Goal: Navigation & Orientation: Find specific page/section

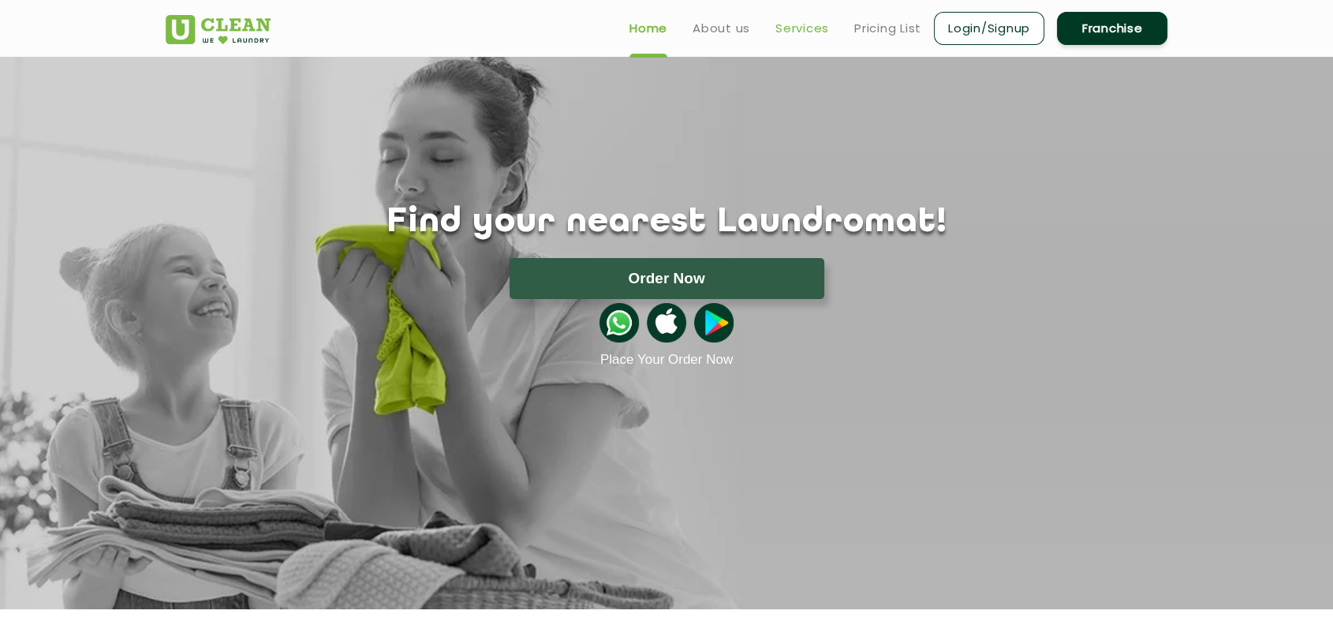
click at [787, 24] on link "Services" at bounding box center [802, 28] width 54 height 19
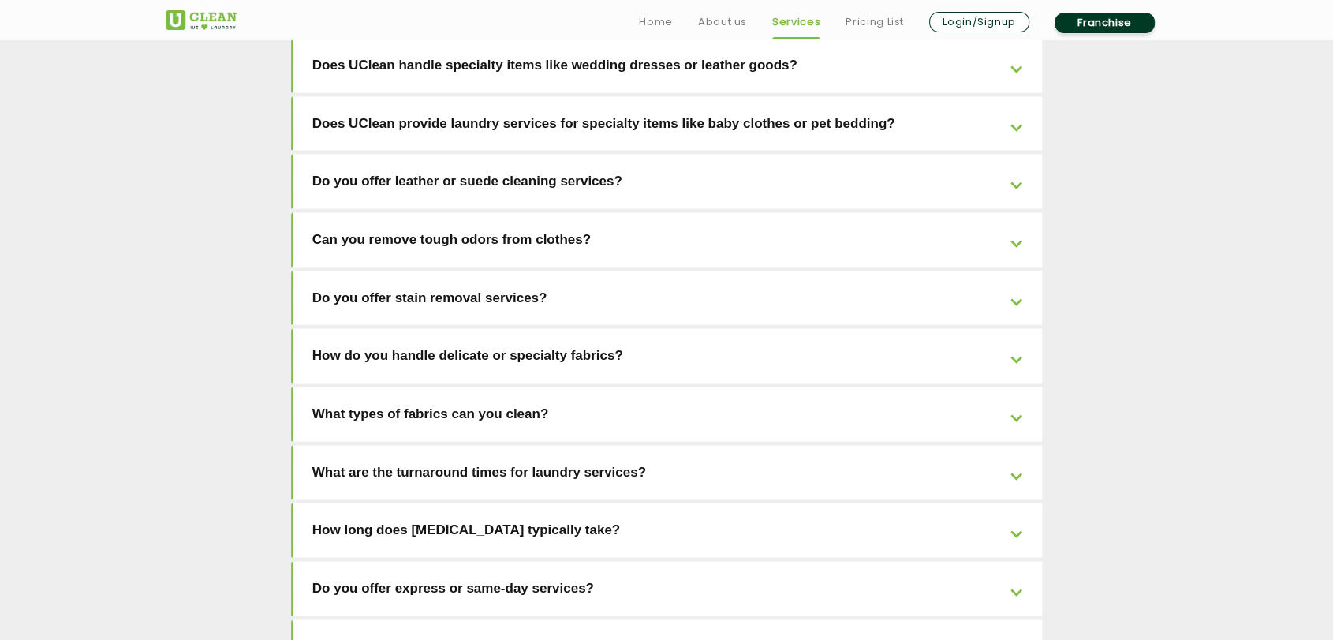
scroll to position [3546, 0]
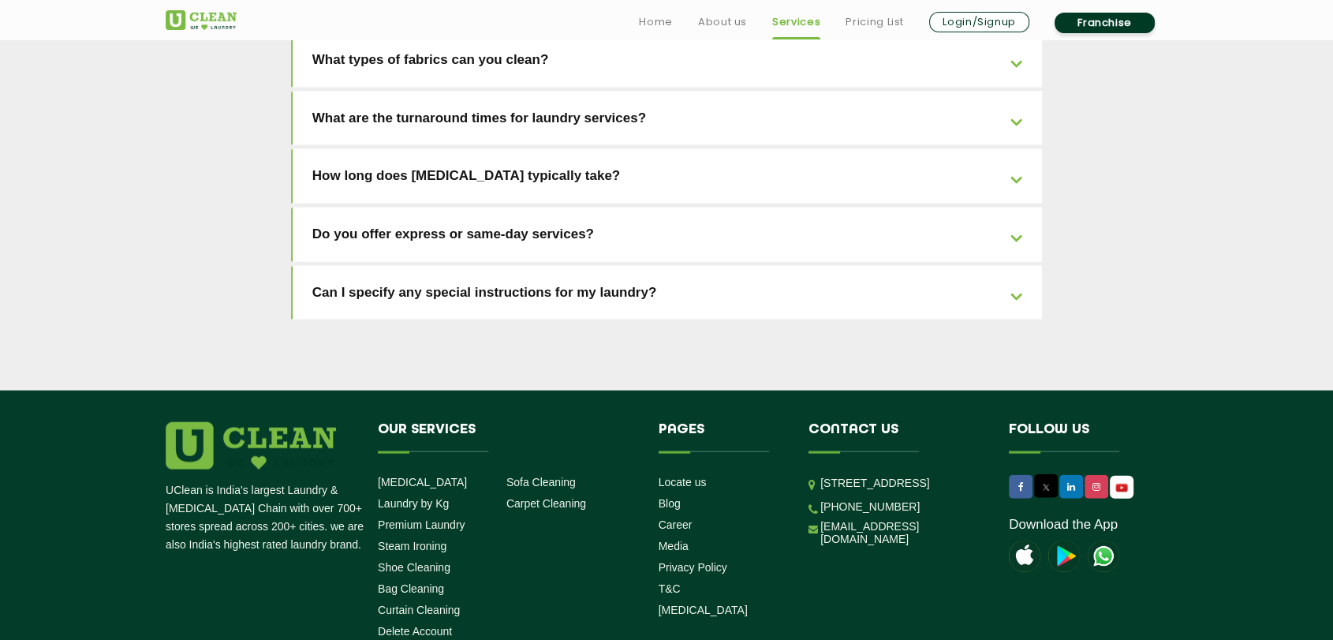
click at [1008, 525] on div "UClean is India's largest Laundry & [MEDICAL_DATA] Chain with over 700+ stores …" at bounding box center [666, 587] width 1025 height 330
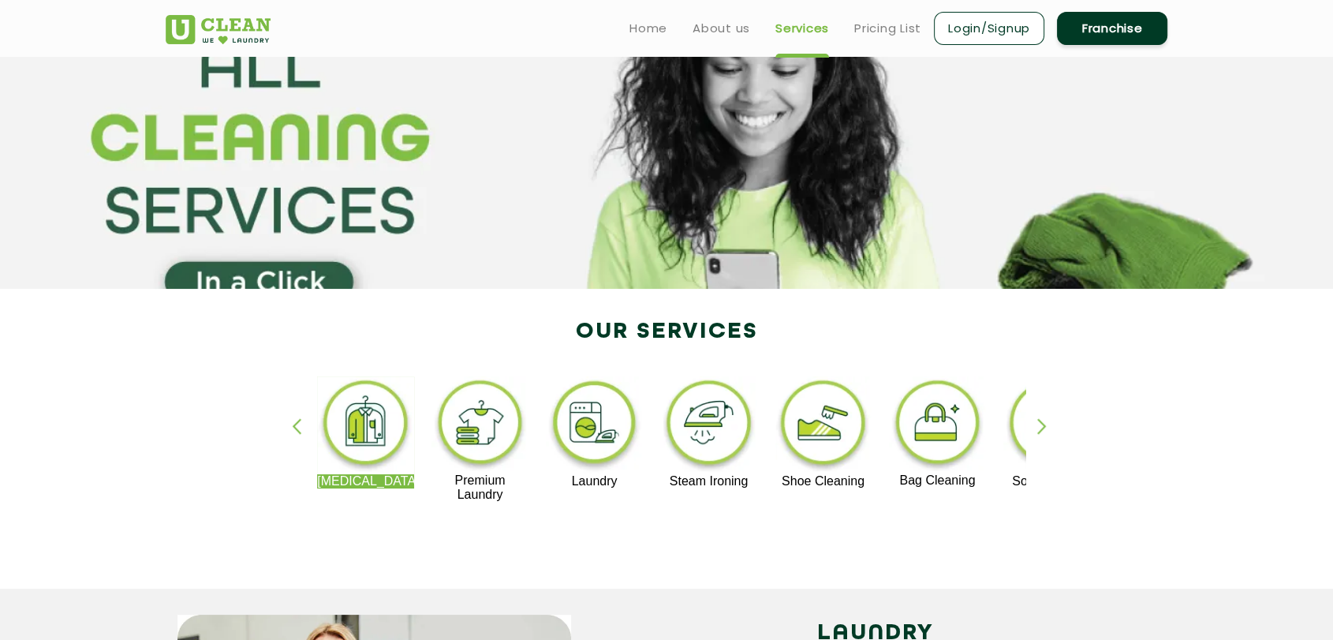
scroll to position [0, 0]
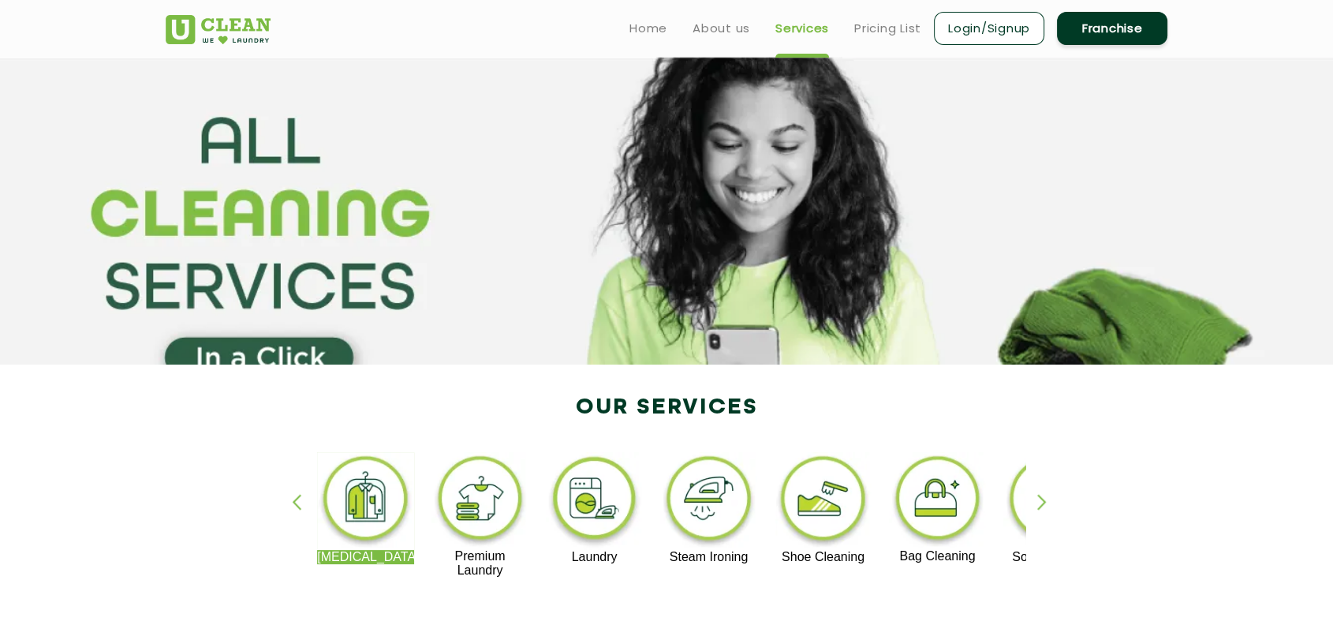
click at [576, 498] on img at bounding box center [594, 501] width 97 height 98
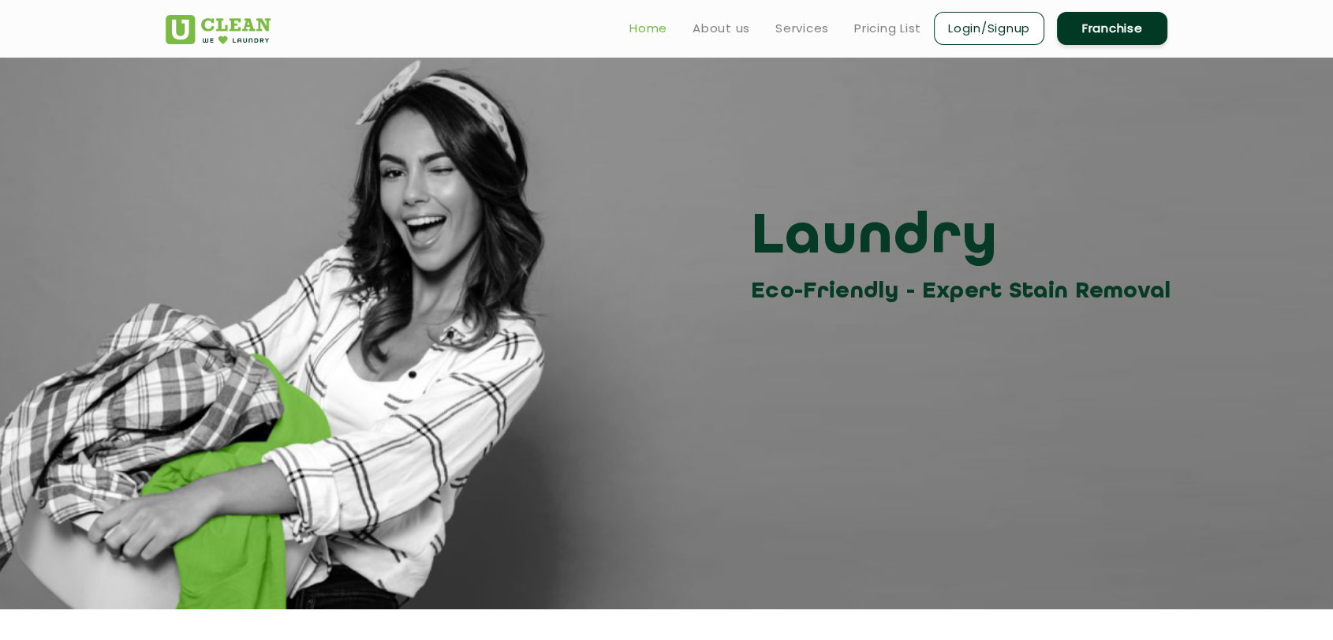
click at [657, 23] on link "Home" at bounding box center [648, 28] width 38 height 19
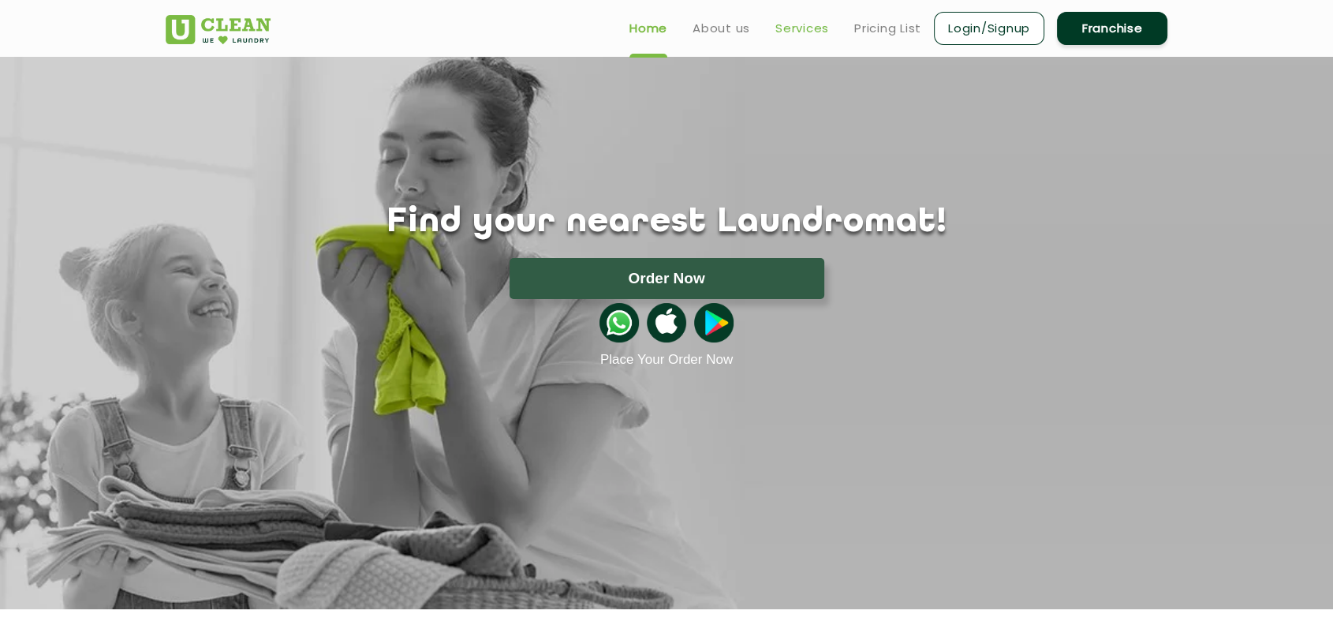
click at [802, 33] on link "Services" at bounding box center [802, 28] width 54 height 19
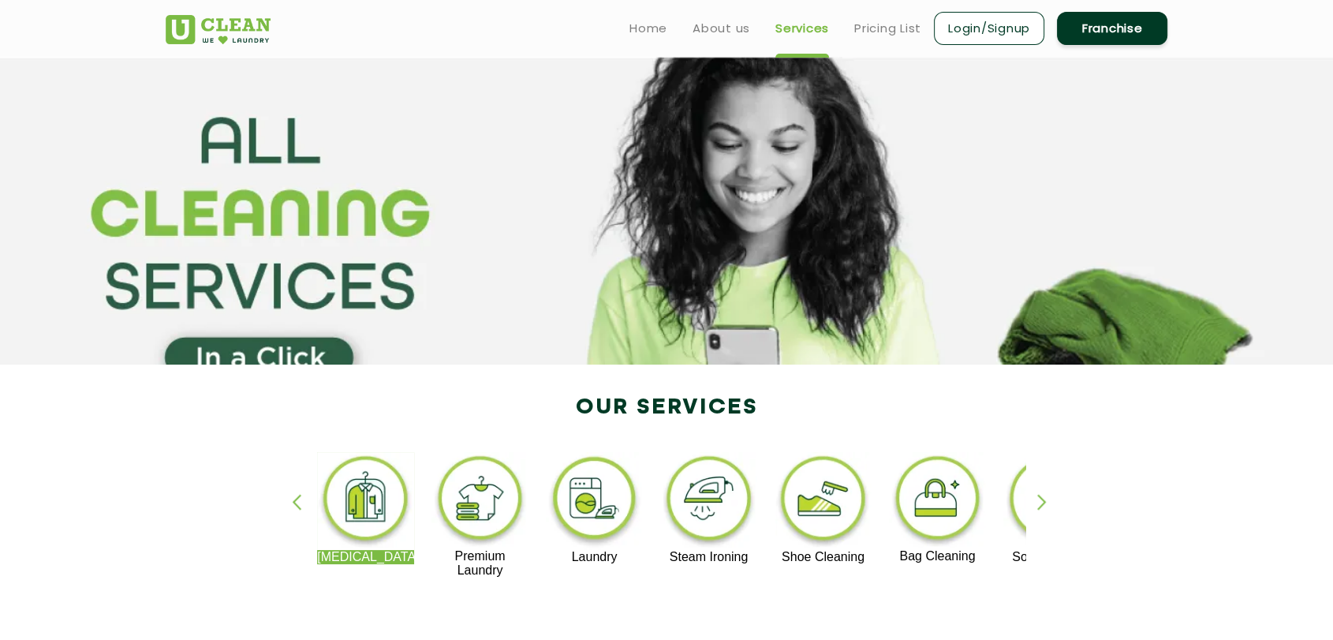
click at [590, 485] on img at bounding box center [594, 501] width 97 height 98
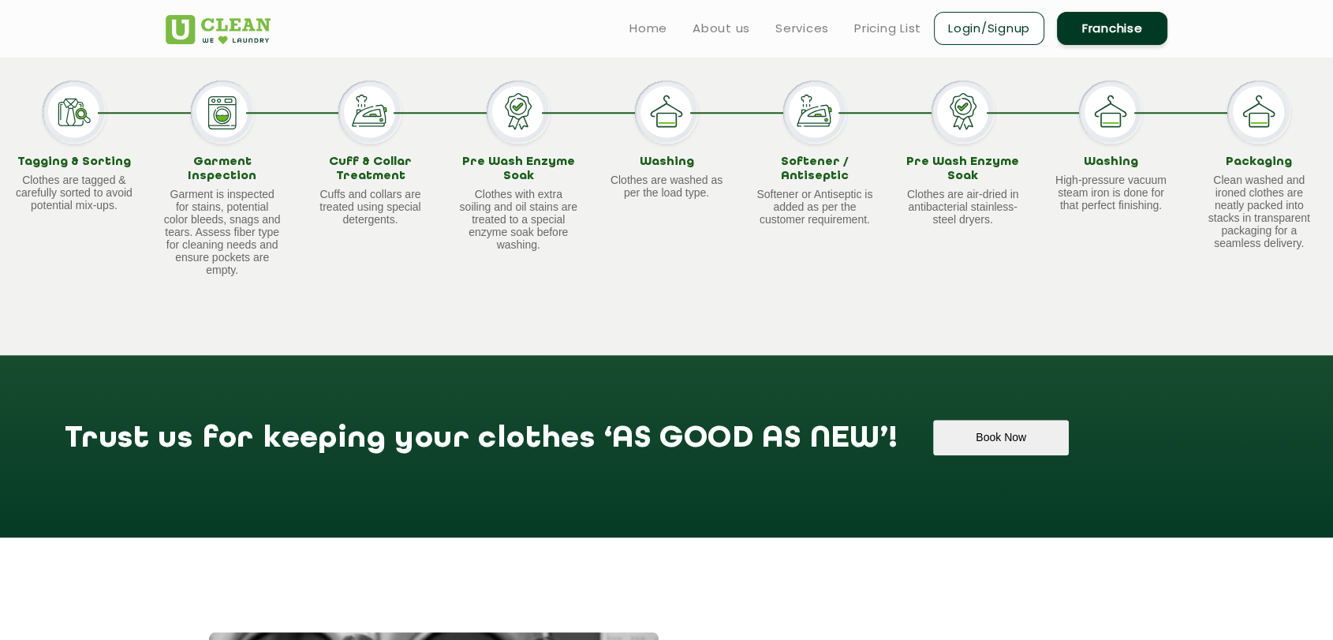
scroll to position [1451, 0]
